Goal: Find specific page/section: Find specific page/section

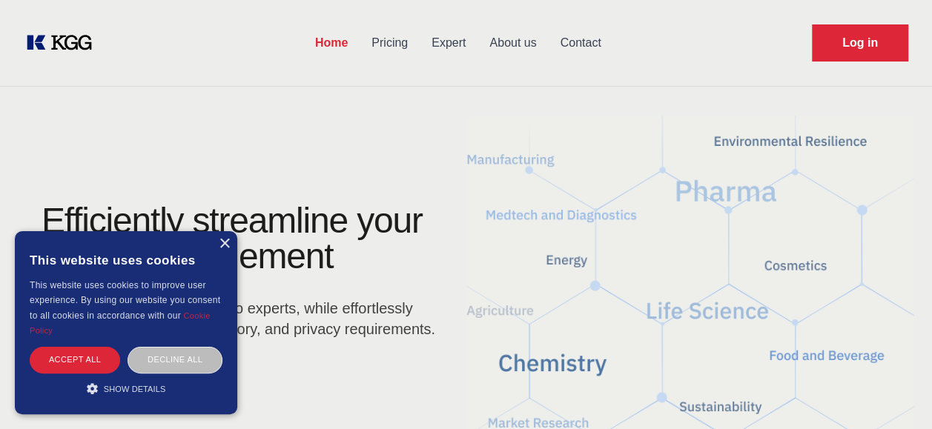
click at [513, 44] on link "About us" at bounding box center [513, 43] width 70 height 39
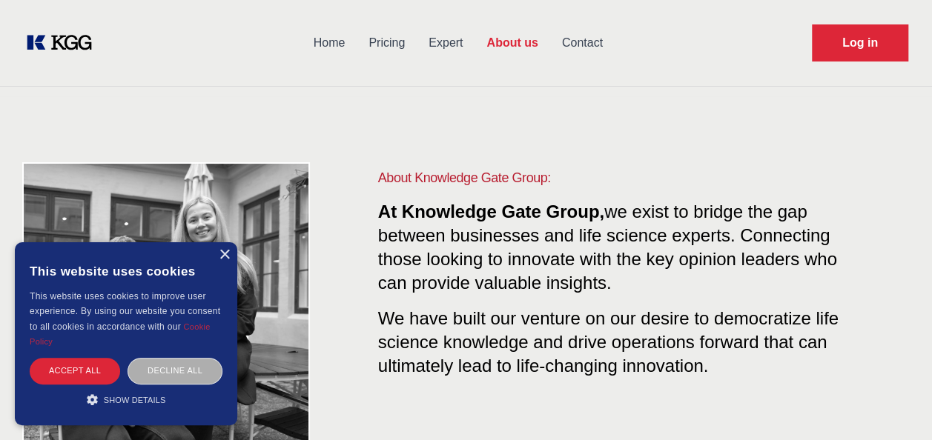
click at [163, 376] on div "Decline all" at bounding box center [175, 371] width 95 height 26
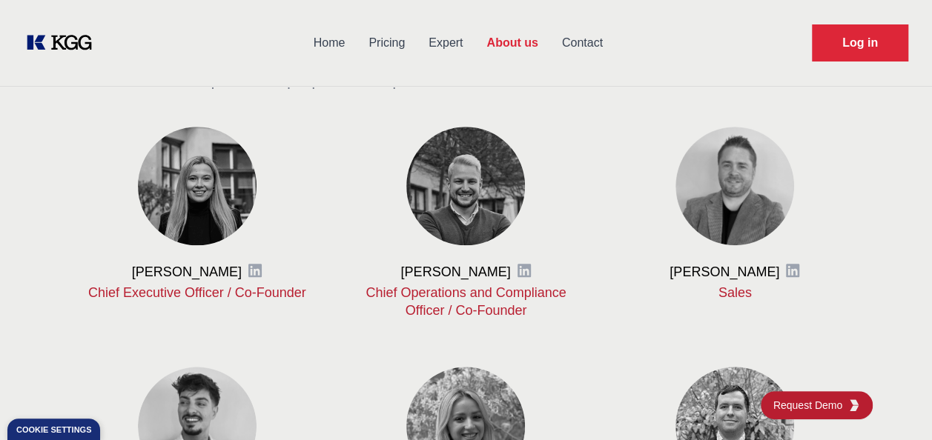
scroll to position [578, 0]
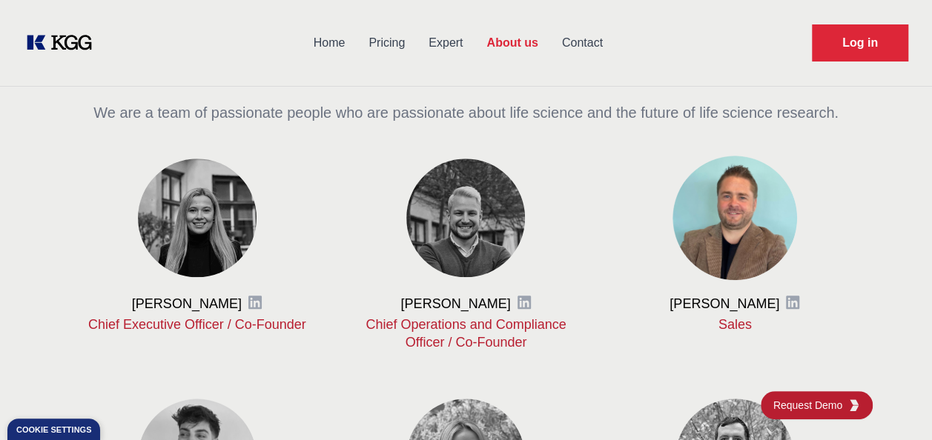
click at [736, 236] on img at bounding box center [735, 218] width 125 height 125
click at [724, 225] on img at bounding box center [735, 218] width 125 height 125
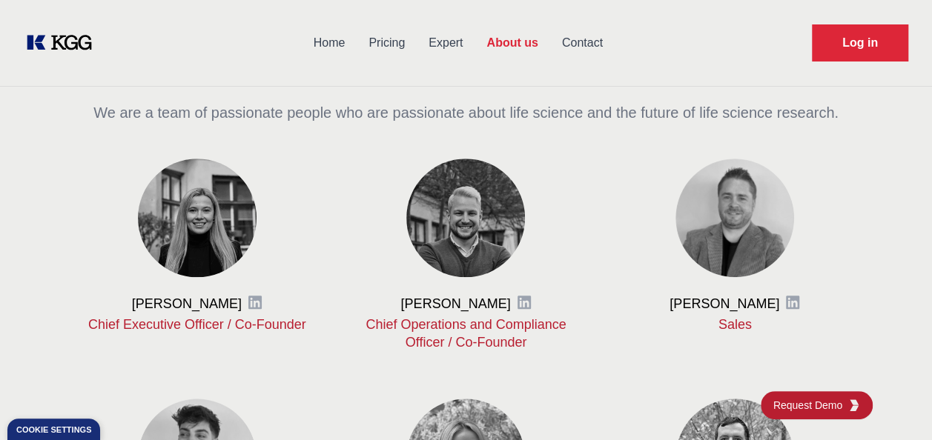
click at [331, 43] on link "Home" at bounding box center [330, 43] width 56 height 39
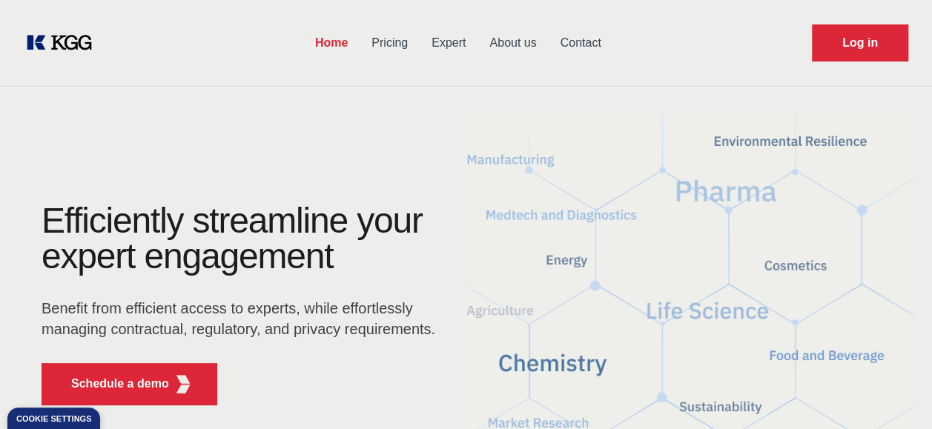
click at [587, 38] on link "Contact" at bounding box center [581, 43] width 65 height 39
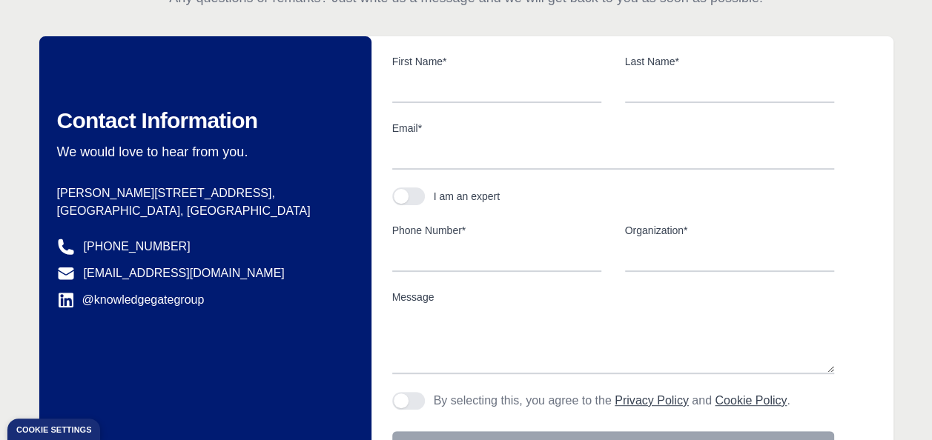
scroll to position [159, 0]
